Goal: Task Accomplishment & Management: Manage account settings

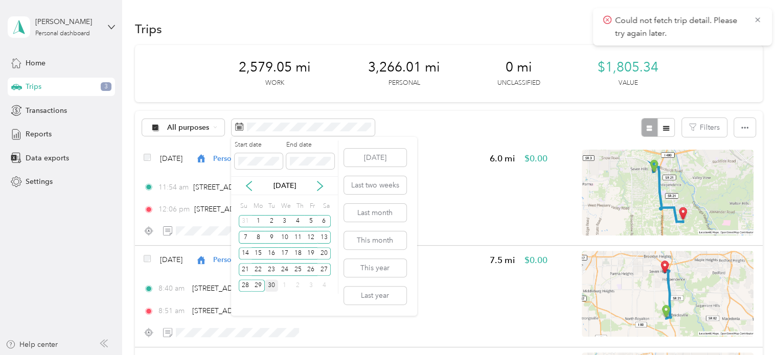
click at [273, 285] on div "30" at bounding box center [271, 286] width 13 height 13
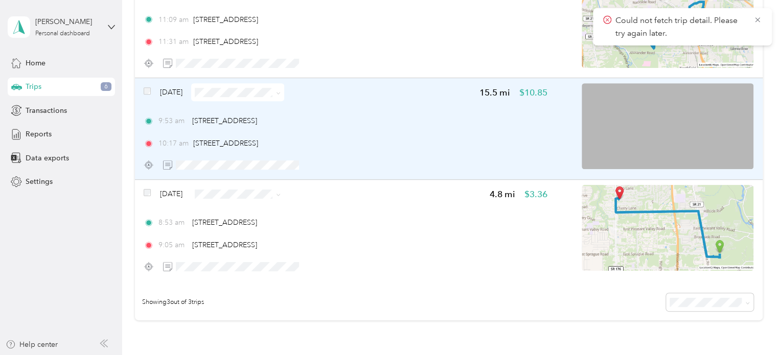
scroll to position [173, 0]
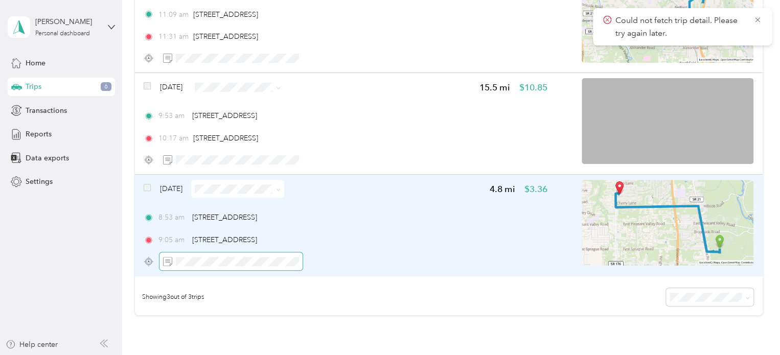
click at [222, 268] on span at bounding box center [231, 262] width 143 height 18
click at [334, 259] on icon "button" at bounding box center [333, 261] width 7 height 7
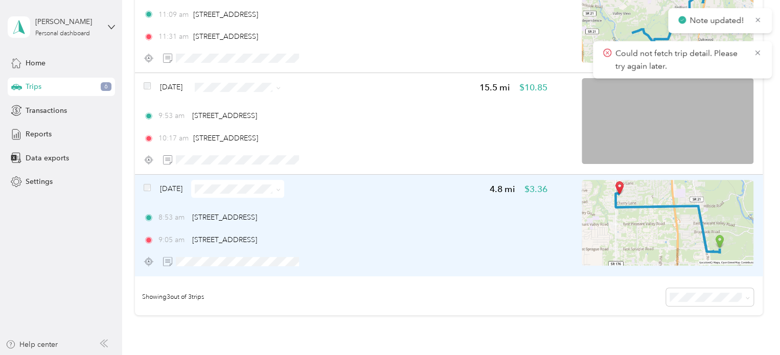
click at [284, 190] on span at bounding box center [237, 189] width 93 height 18
click at [281, 190] on icon at bounding box center [278, 190] width 5 height 5
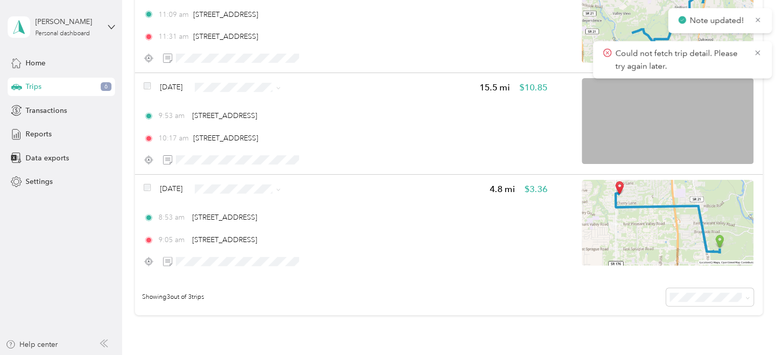
click at [266, 219] on li "Personal" at bounding box center [257, 220] width 93 height 18
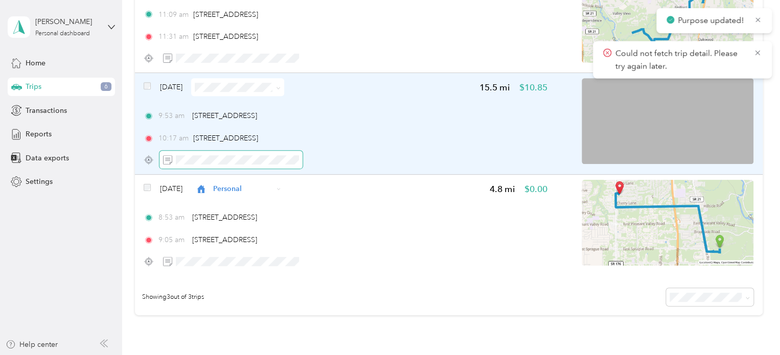
click at [203, 153] on span at bounding box center [231, 160] width 143 height 18
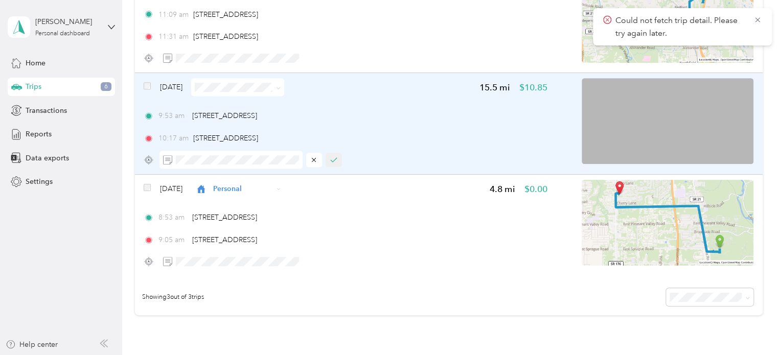
click at [338, 156] on button "button" at bounding box center [334, 160] width 16 height 14
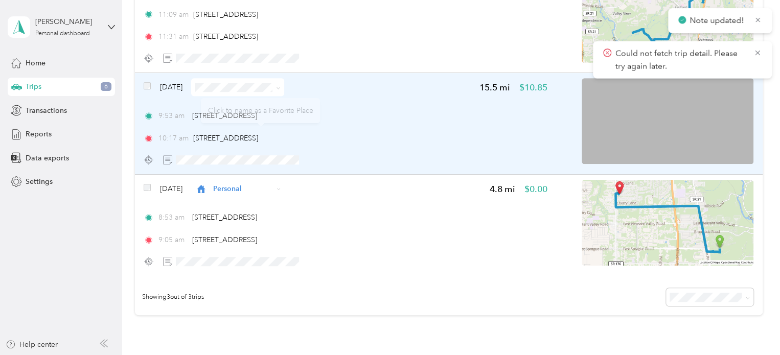
click at [281, 88] on icon at bounding box center [278, 88] width 5 height 5
click at [278, 104] on span "Cuyahoga DD" at bounding box center [267, 105] width 61 height 11
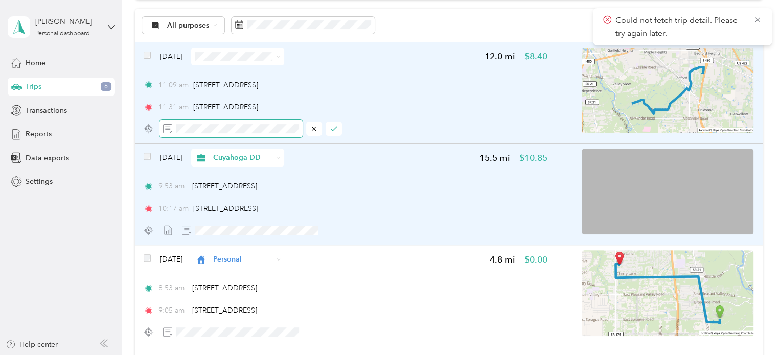
scroll to position [101, 0]
click at [335, 128] on icon "button" at bounding box center [333, 129] width 7 height 7
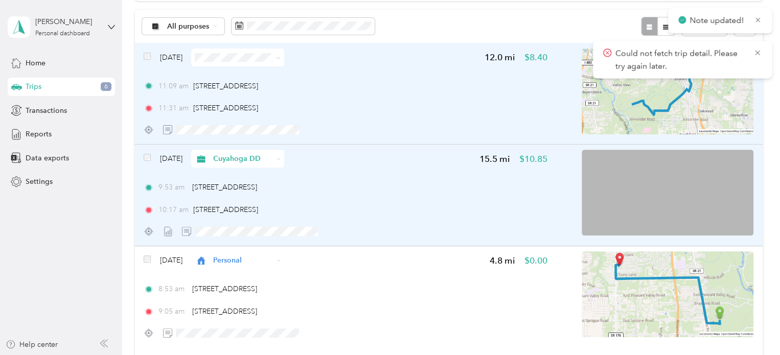
click at [281, 58] on icon at bounding box center [278, 58] width 5 height 5
click at [252, 89] on span "Personal" at bounding box center [267, 89] width 61 height 11
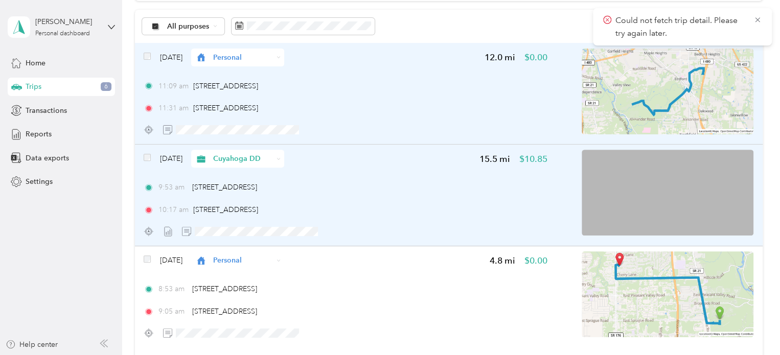
scroll to position [0, 0]
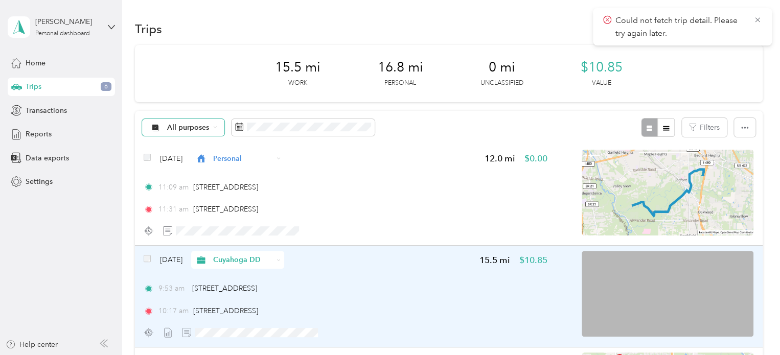
click at [188, 129] on span "All purposes" at bounding box center [188, 127] width 42 height 7
click at [195, 166] on li "Unclassified" at bounding box center [183, 164] width 82 height 18
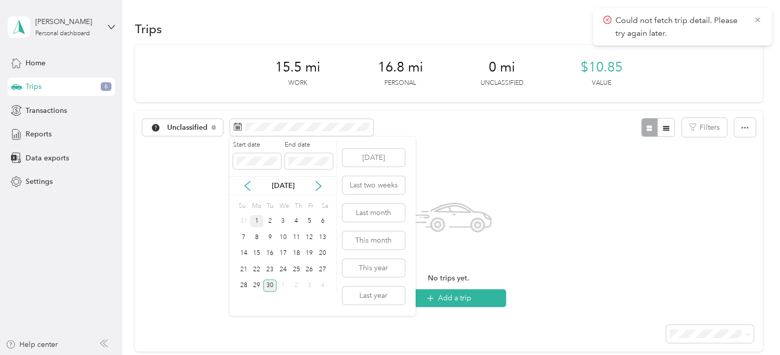
click at [260, 221] on div "1" at bounding box center [256, 221] width 13 height 13
click at [269, 284] on div "30" at bounding box center [269, 286] width 13 height 13
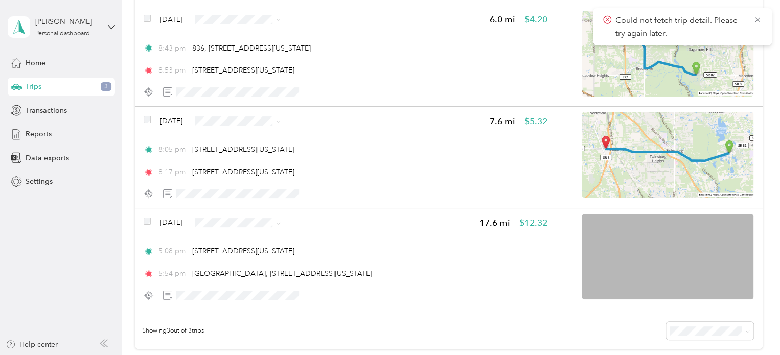
scroll to position [164, 0]
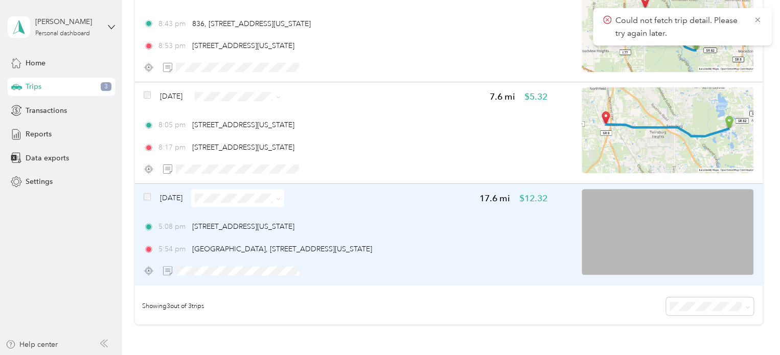
click at [732, 221] on img at bounding box center [668, 232] width 172 height 86
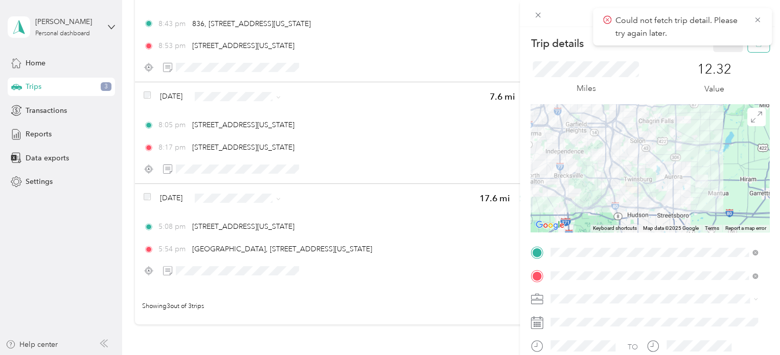
click at [749, 49] on button "button" at bounding box center [758, 43] width 21 height 18
click at [721, 57] on button "Yes" at bounding box center [721, 56] width 20 height 16
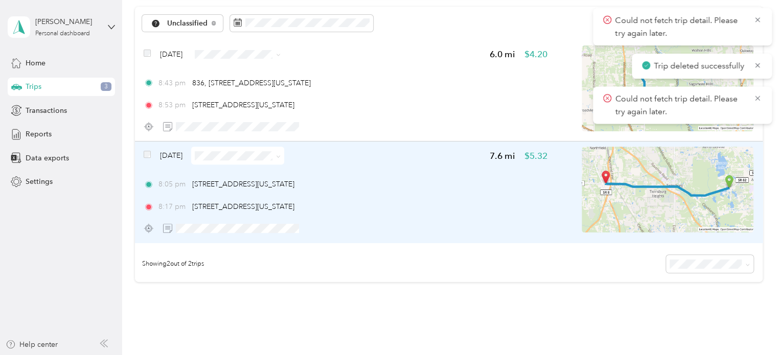
scroll to position [104, 0]
click at [732, 157] on img at bounding box center [668, 190] width 172 height 86
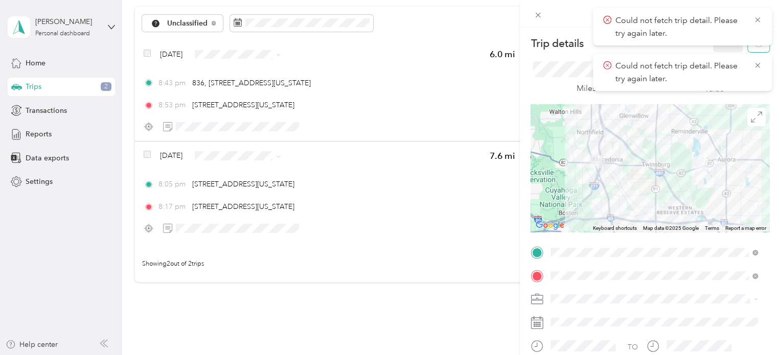
click at [755, 47] on span "button" at bounding box center [758, 43] width 7 height 9
click at [723, 54] on div "Could not fetch trip detail. Please try again later." at bounding box center [682, 72] width 179 height 37
click at [759, 18] on icon at bounding box center [757, 19] width 5 height 5
click at [757, 18] on icon at bounding box center [757, 19] width 5 height 5
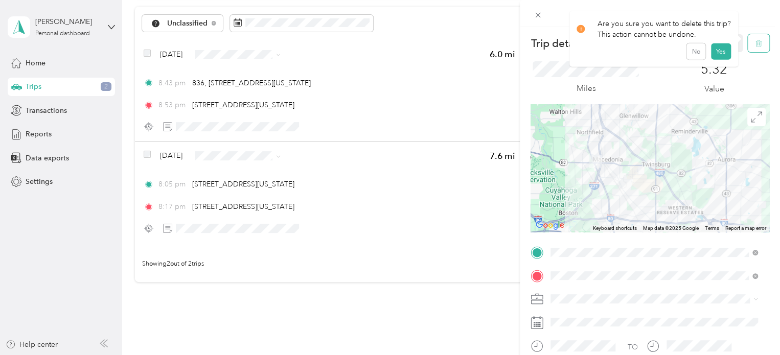
click at [759, 44] on button "button" at bounding box center [758, 43] width 21 height 18
click at [718, 58] on button "Yes" at bounding box center [721, 56] width 20 height 16
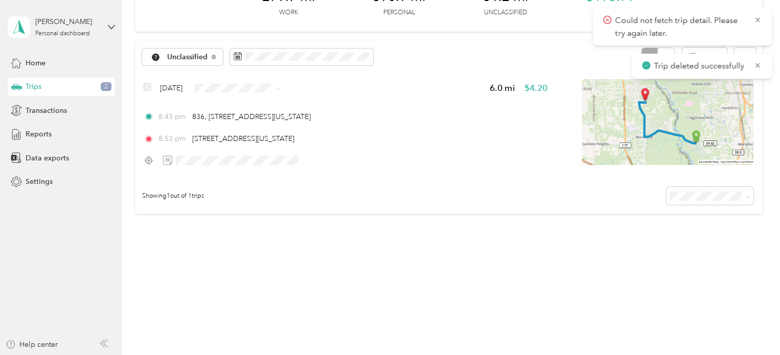
scroll to position [71, 0]
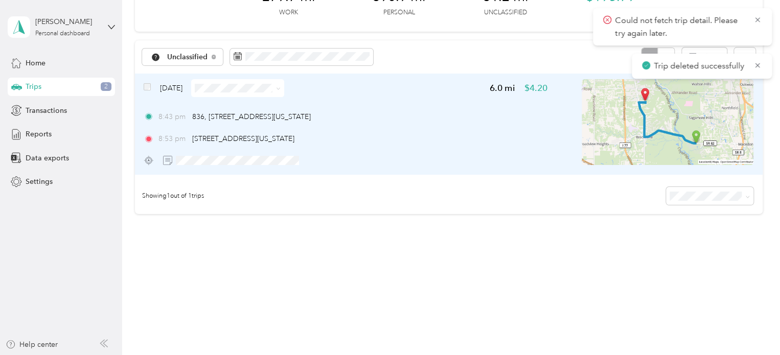
click at [712, 99] on img at bounding box center [668, 122] width 172 height 86
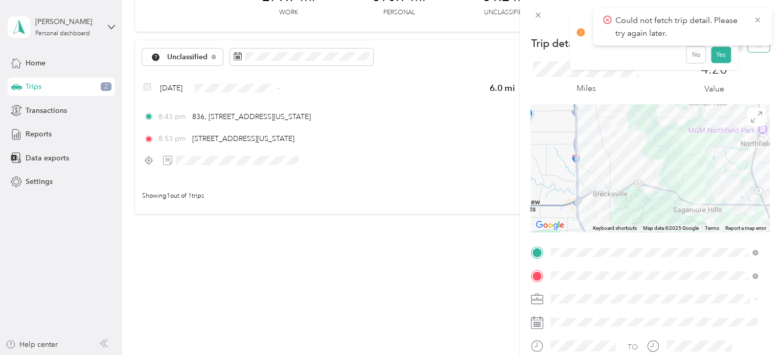
click at [753, 48] on body "Could not fetch trip detail. Please try again later. Trip deleted successfully …" at bounding box center [387, 177] width 775 height 355
click at [753, 51] on button "button" at bounding box center [758, 43] width 21 height 18
click at [723, 59] on button "Yes" at bounding box center [721, 56] width 20 height 16
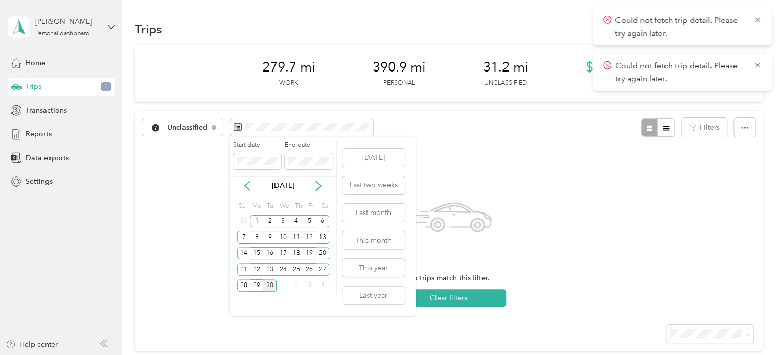
click at [268, 286] on div "30" at bounding box center [269, 286] width 13 height 13
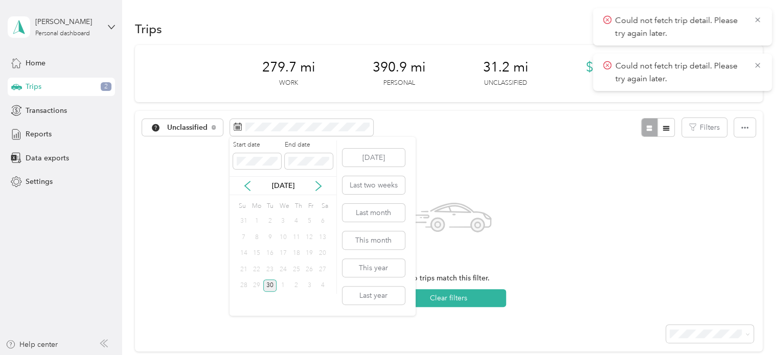
click at [268, 286] on div "30" at bounding box center [269, 286] width 13 height 13
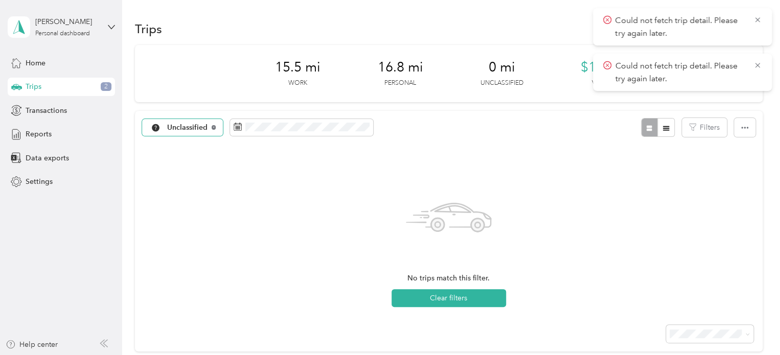
click at [213, 129] on icon at bounding box center [214, 127] width 4 height 4
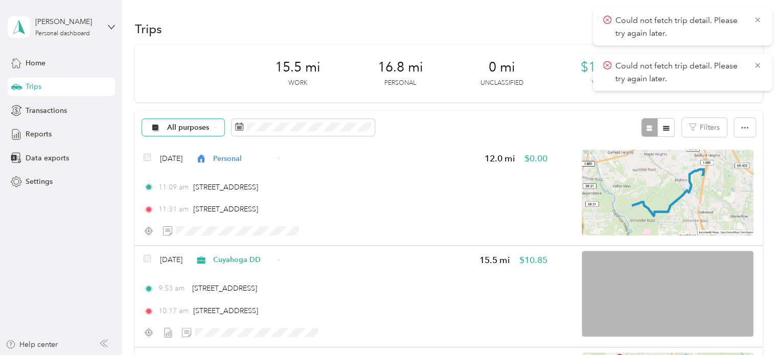
click at [198, 125] on span "All purposes" at bounding box center [188, 127] width 42 height 7
click at [192, 138] on li "All purposes" at bounding box center [183, 146] width 82 height 18
click at [59, 156] on span "Data exports" at bounding box center [47, 158] width 43 height 11
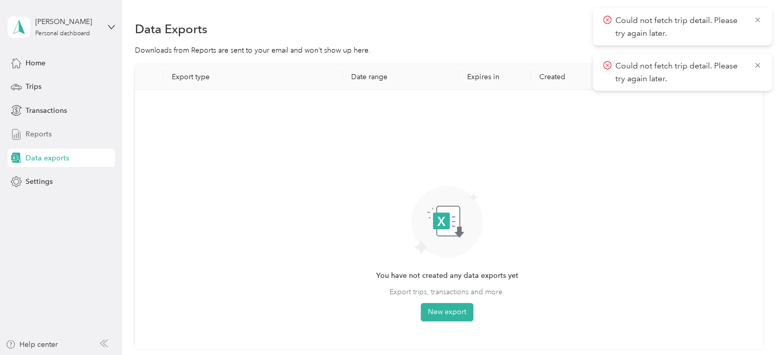
click at [36, 130] on span "Reports" at bounding box center [39, 134] width 26 height 11
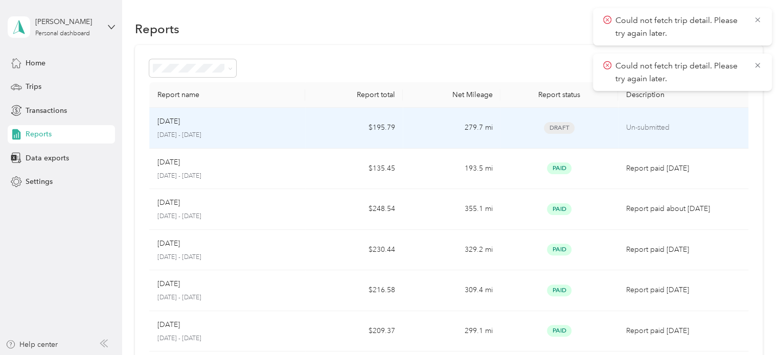
click at [650, 122] on p "Un-submitted" at bounding box center [683, 127] width 114 height 11
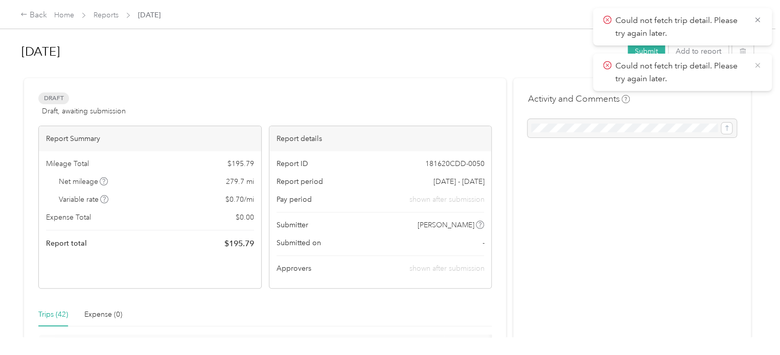
click at [758, 62] on icon at bounding box center [758, 65] width 8 height 9
click at [758, 62] on div "[DATE] Submit Add to report Draft Draft, awaiting submission View activity & co…" at bounding box center [387, 168] width 775 height 337
click at [756, 19] on icon at bounding box center [758, 19] width 8 height 9
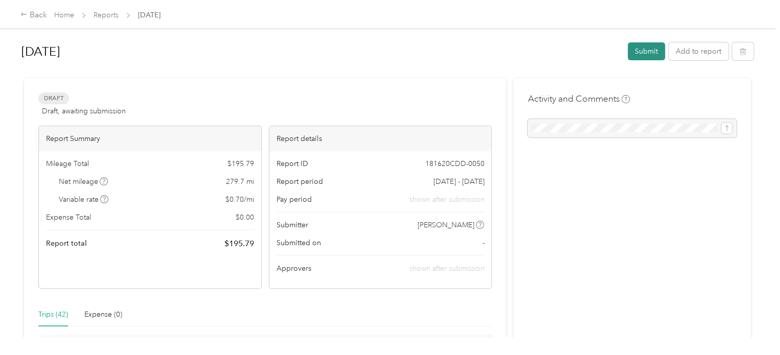
click at [629, 51] on button "Submit" at bounding box center [646, 51] width 37 height 18
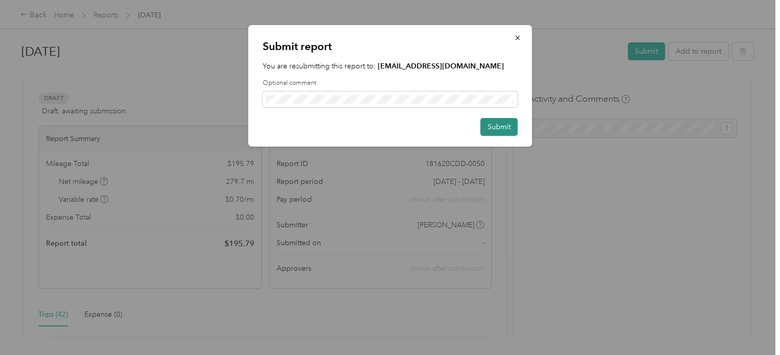
click at [499, 118] on button "Submit" at bounding box center [499, 127] width 37 height 18
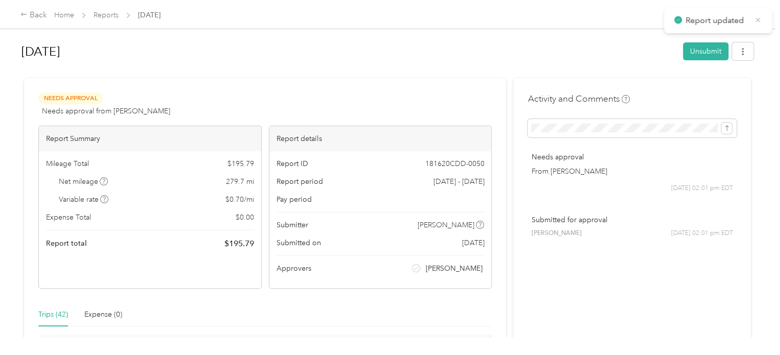
click at [761, 18] on icon at bounding box center [758, 19] width 8 height 9
click at [72, 11] on link "Home" at bounding box center [64, 15] width 20 height 9
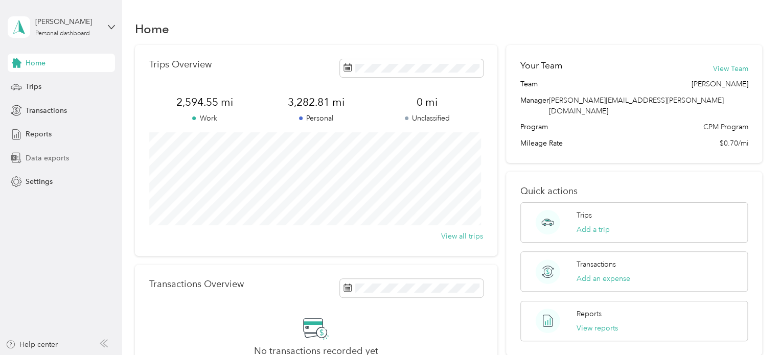
click at [46, 164] on div "Data exports" at bounding box center [61, 158] width 107 height 18
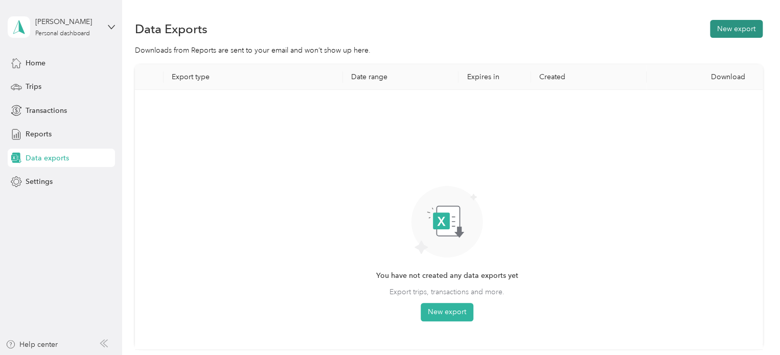
click at [734, 32] on button "New export" at bounding box center [736, 29] width 53 height 18
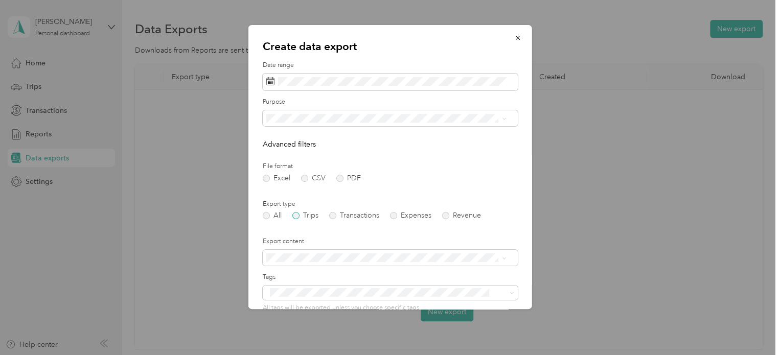
click at [301, 215] on label "Trips" at bounding box center [305, 215] width 26 height 7
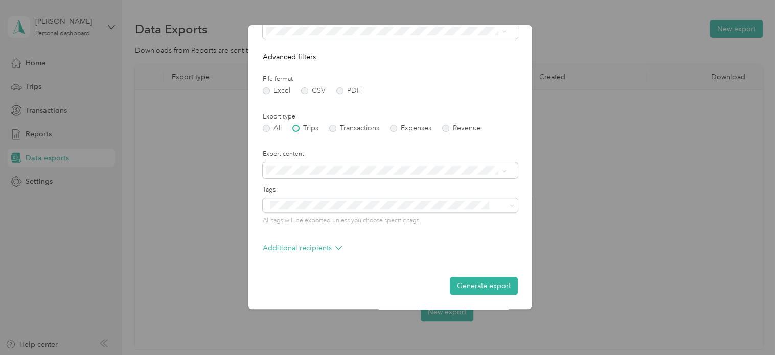
scroll to position [85, 0]
click at [308, 253] on p "Additional recipients" at bounding box center [302, 250] width 79 height 11
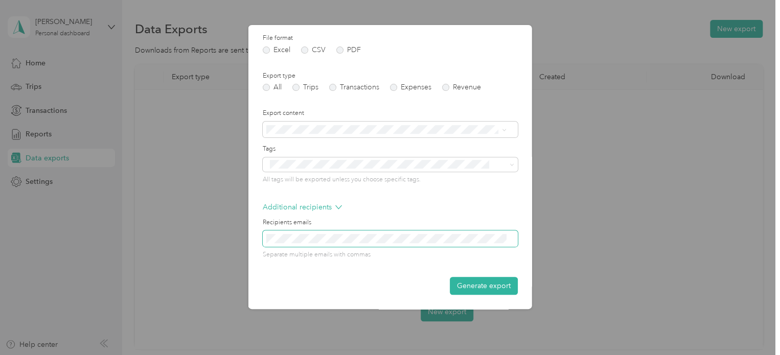
scroll to position [129, 0]
click at [483, 284] on button "Generate export" at bounding box center [484, 286] width 68 height 18
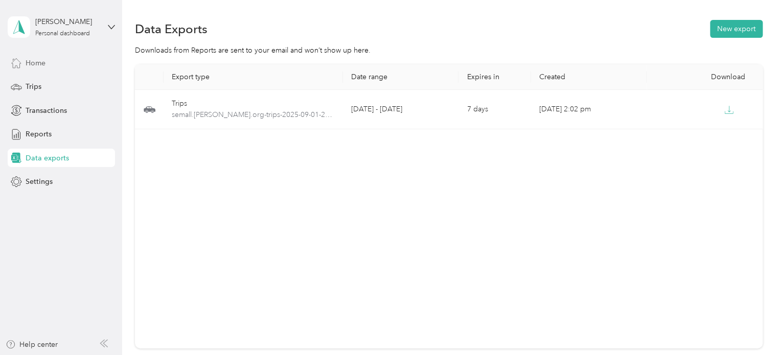
click at [44, 61] on span "Home" at bounding box center [36, 63] width 20 height 11
